Goal: Obtain resource: Download file/media

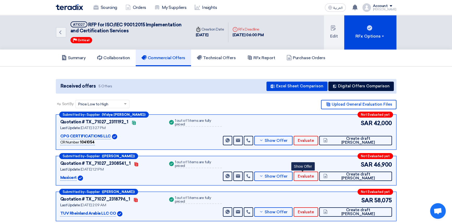
drag, startPoint x: 0, startPoint y: 0, endPoint x: 70, endPoint y: 4, distance: 70.3
click at [70, 4] on img at bounding box center [69, 7] width 27 height 6
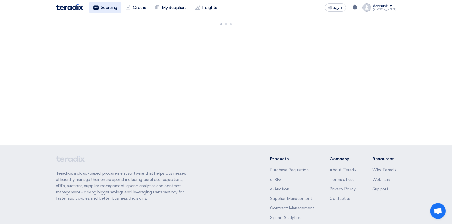
click at [105, 7] on link "Sourcing" at bounding box center [105, 7] width 32 height 11
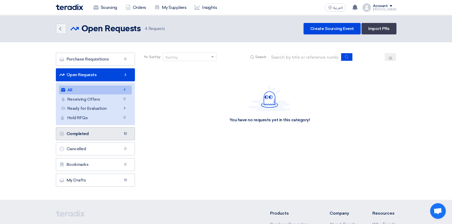
click at [86, 132] on link "Completed Completed 10" at bounding box center [95, 133] width 79 height 13
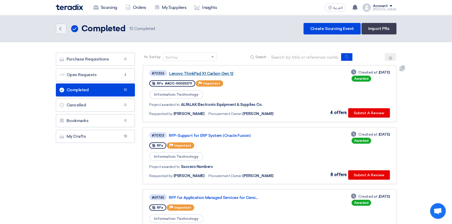
click at [201, 72] on link "Lenovo ThinkPad X1 Carbon Gen 12" at bounding box center [234, 73] width 130 height 5
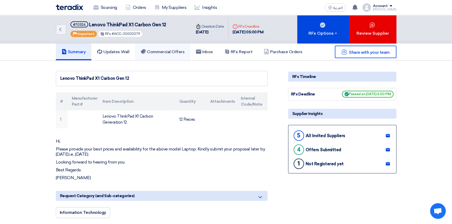
click at [169, 51] on h5 "Commercial Offers" at bounding box center [163, 51] width 44 height 5
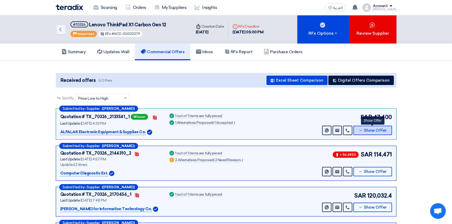
click at [376, 131] on span "Show Offer" at bounding box center [375, 131] width 23 height 4
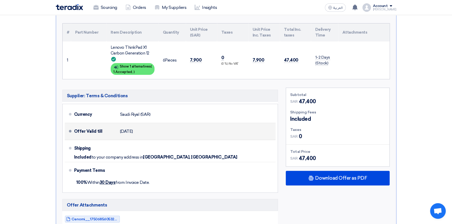
scroll to position [213, 0]
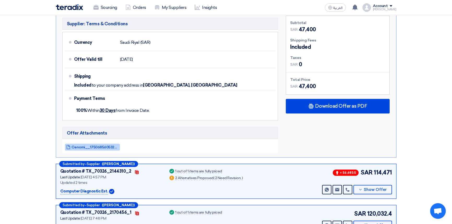
click at [95, 147] on span "Cenomi__1750685605325.pdf" at bounding box center [94, 147] width 47 height 4
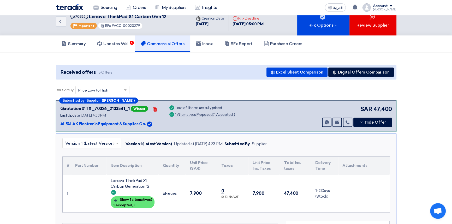
scroll to position [0, 0]
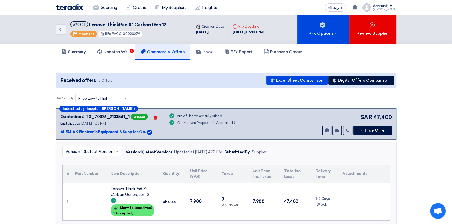
click at [69, 7] on img at bounding box center [69, 7] width 27 height 6
